Goal: Manage account settings

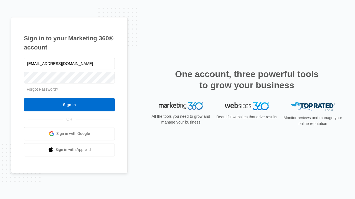
type input "dankie614@gmail.com"
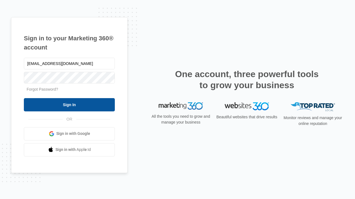
click at [69, 105] on input "Sign In" at bounding box center [69, 104] width 91 height 13
